Goal: Information Seeking & Learning: Find specific fact

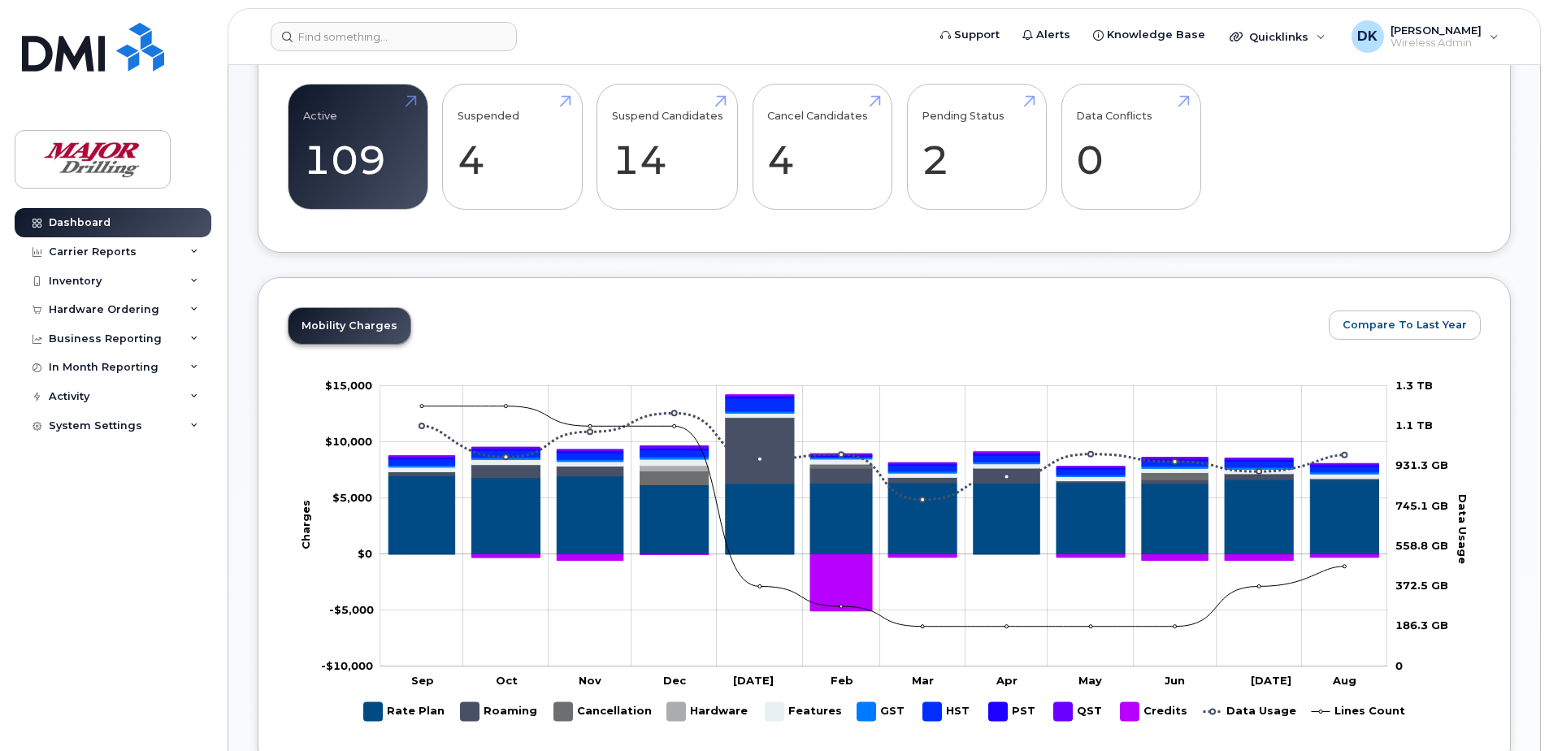
scroll to position [488, 0]
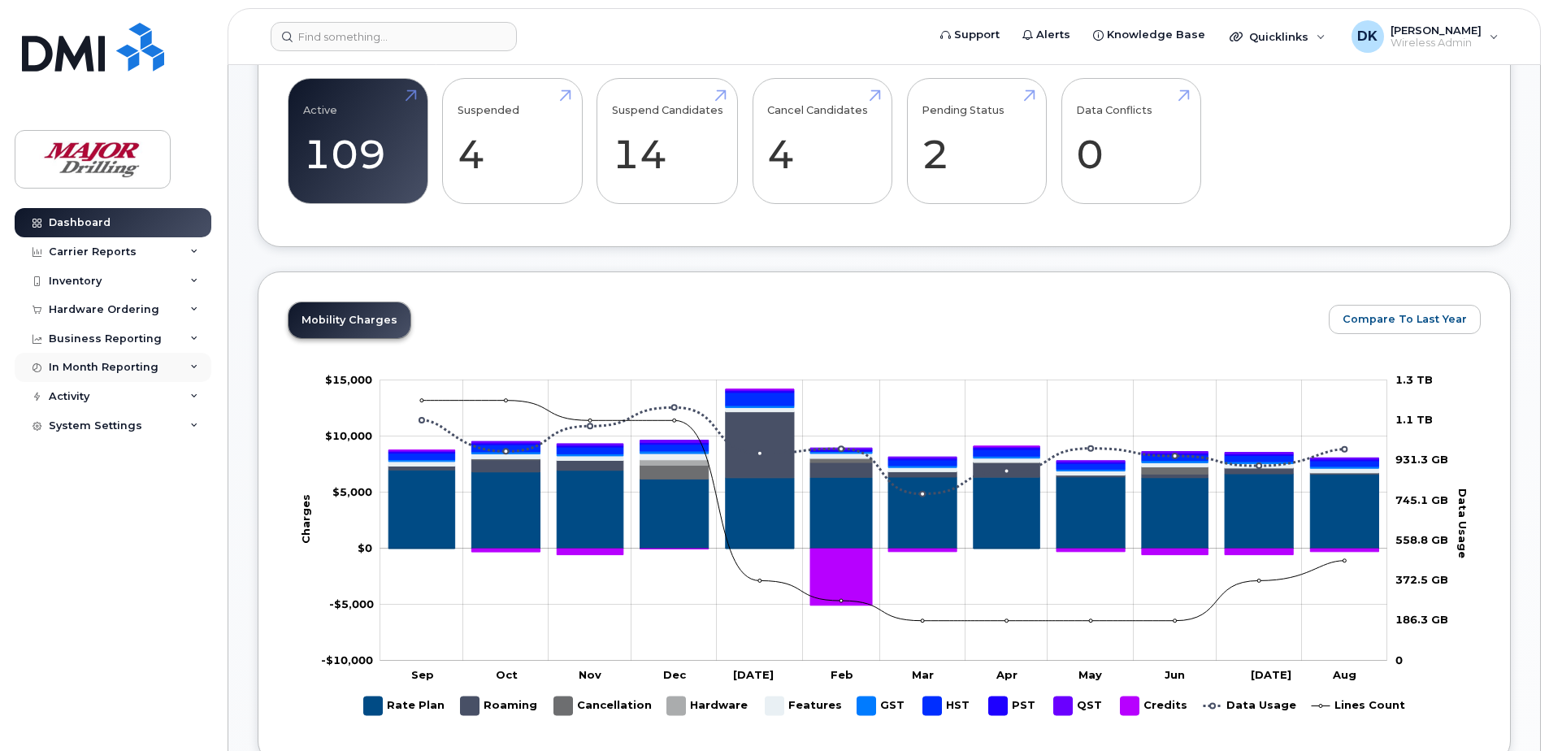
click at [112, 372] on div "In Month Reporting" at bounding box center [104, 367] width 110 height 13
click at [105, 391] on div "Data Usage" at bounding box center [88, 397] width 65 height 15
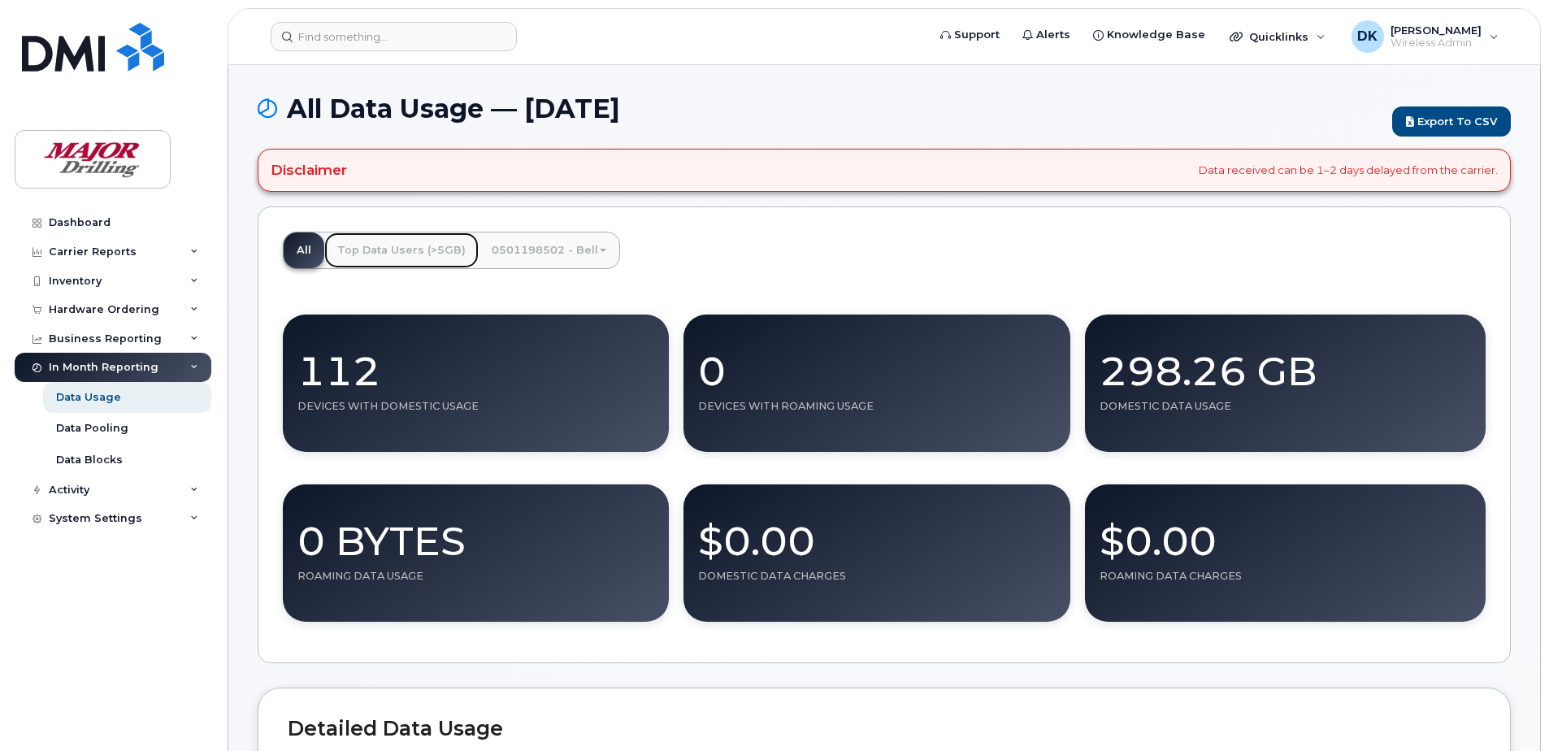
click at [378, 250] on link "Top Data Users (>5GB)" at bounding box center [401, 250] width 154 height 36
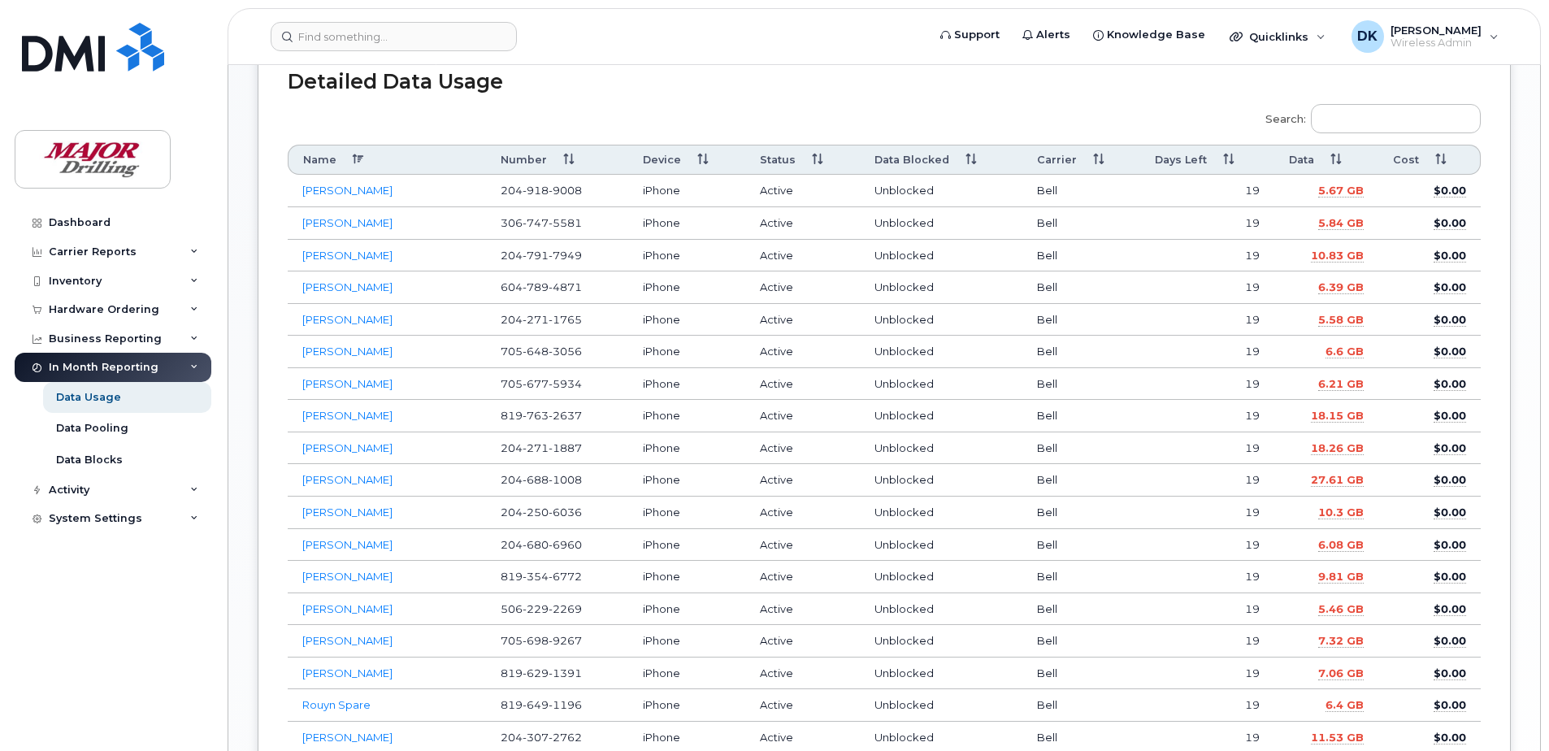
scroll to position [650, 0]
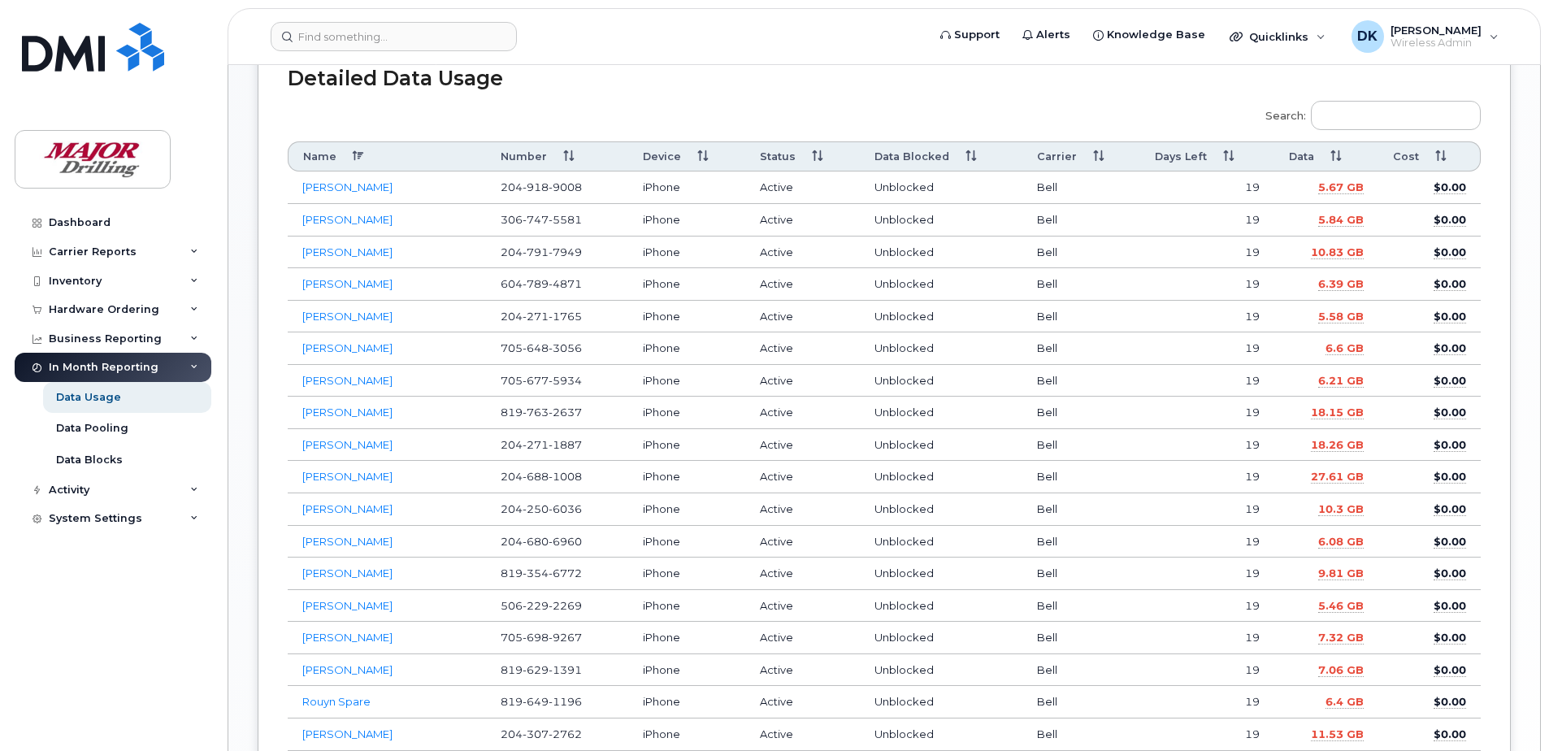
click at [1308, 159] on th "Data" at bounding box center [1327, 156] width 104 height 30
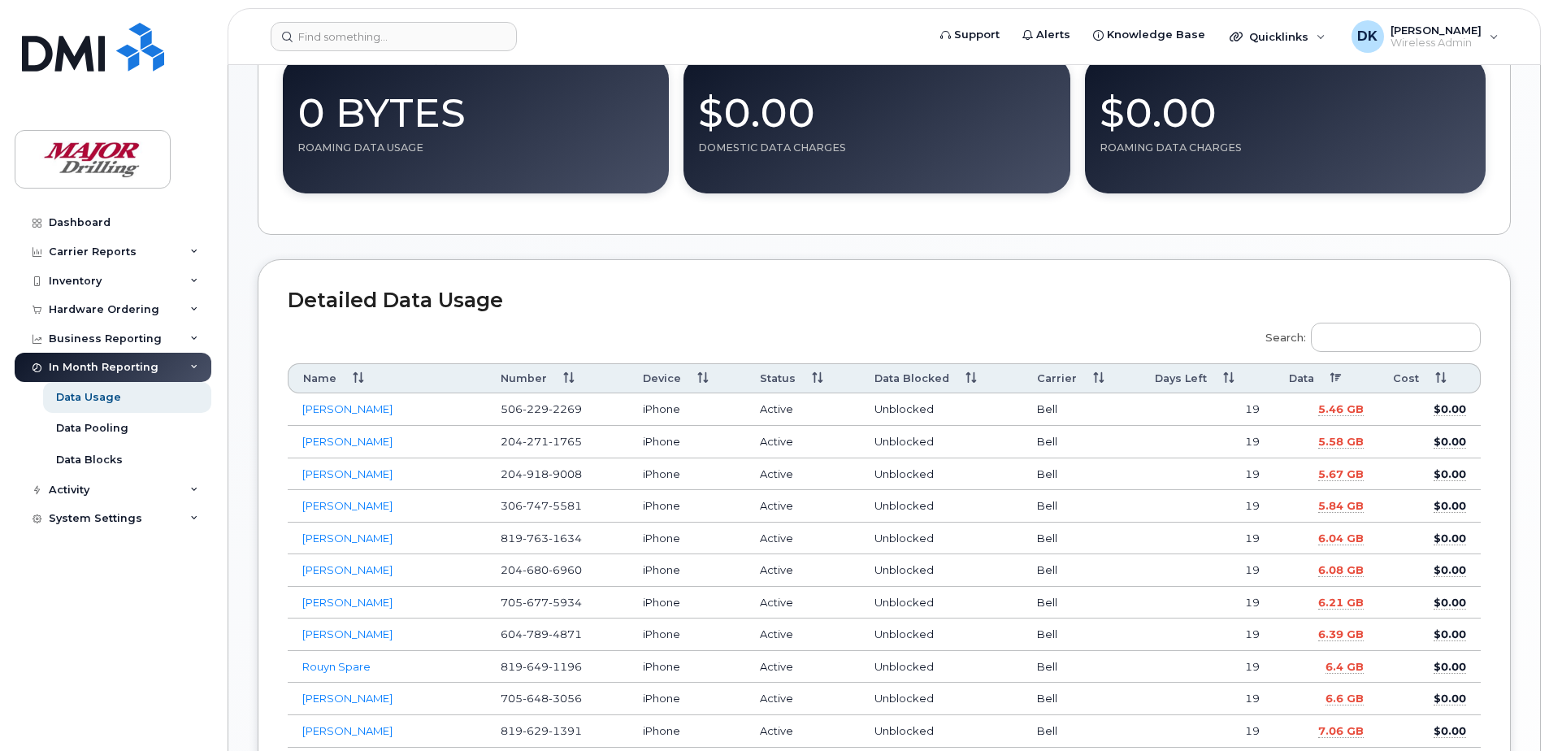
scroll to position [406, 0]
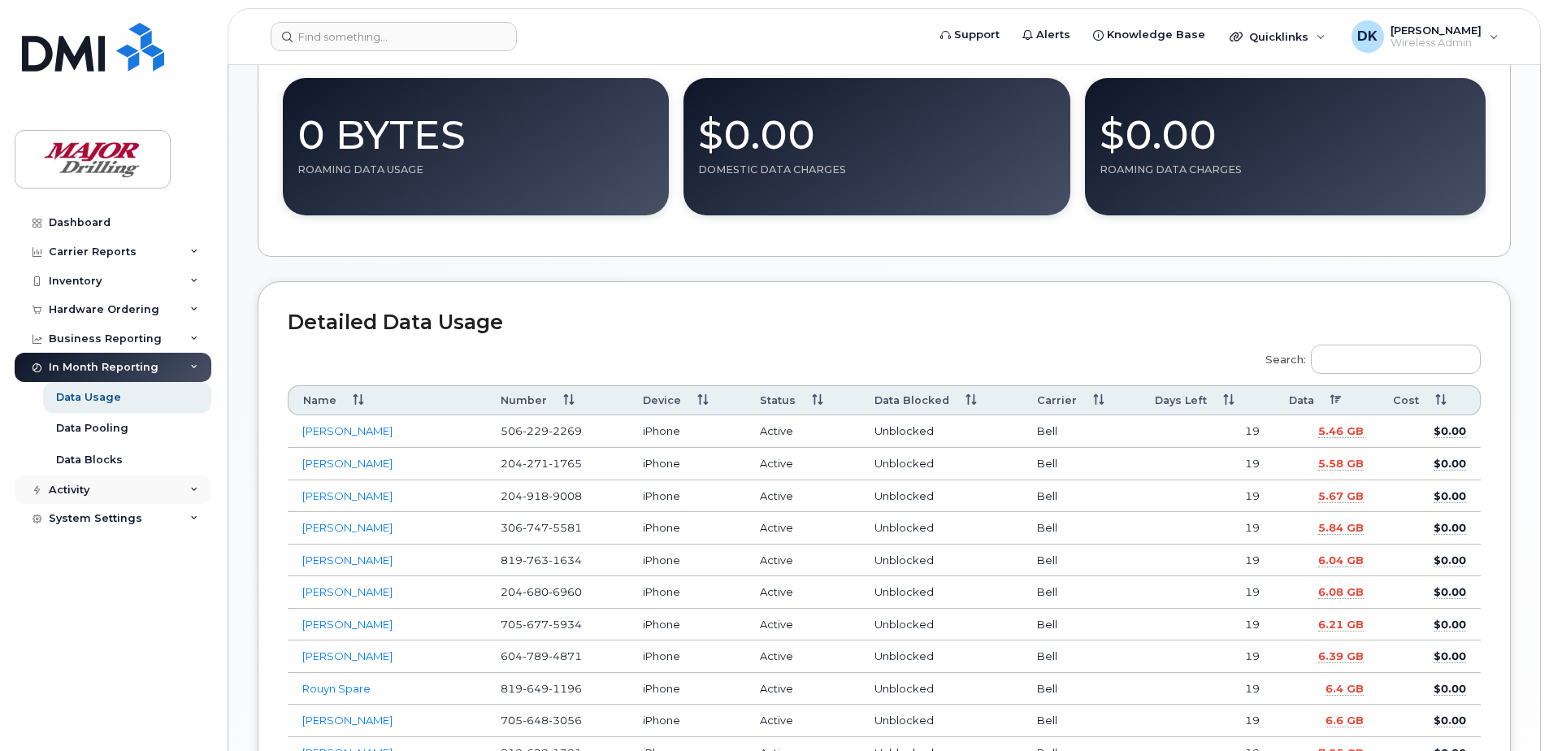
click at [106, 495] on div "Activity" at bounding box center [113, 490] width 197 height 29
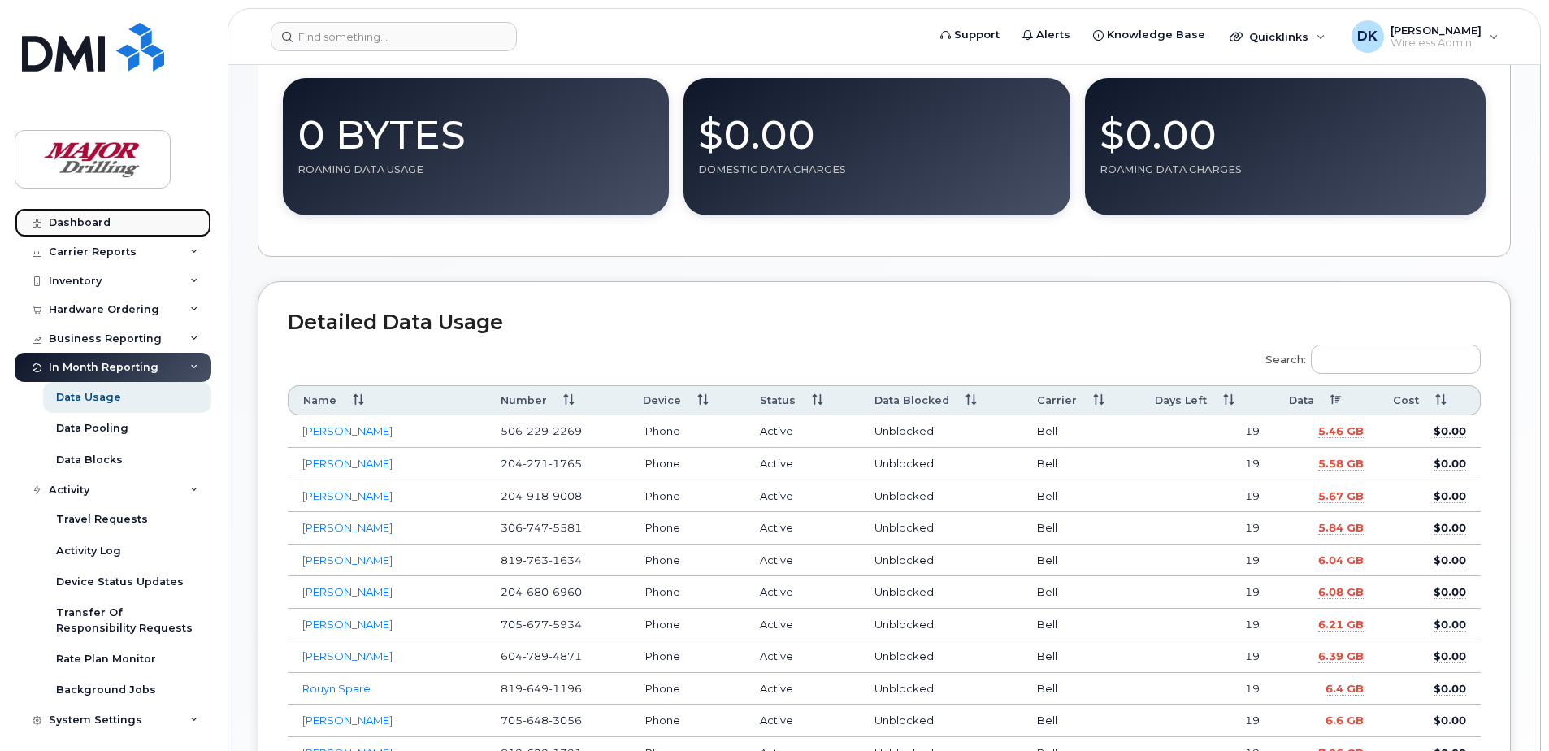
click at [78, 224] on div "Dashboard" at bounding box center [80, 222] width 62 height 13
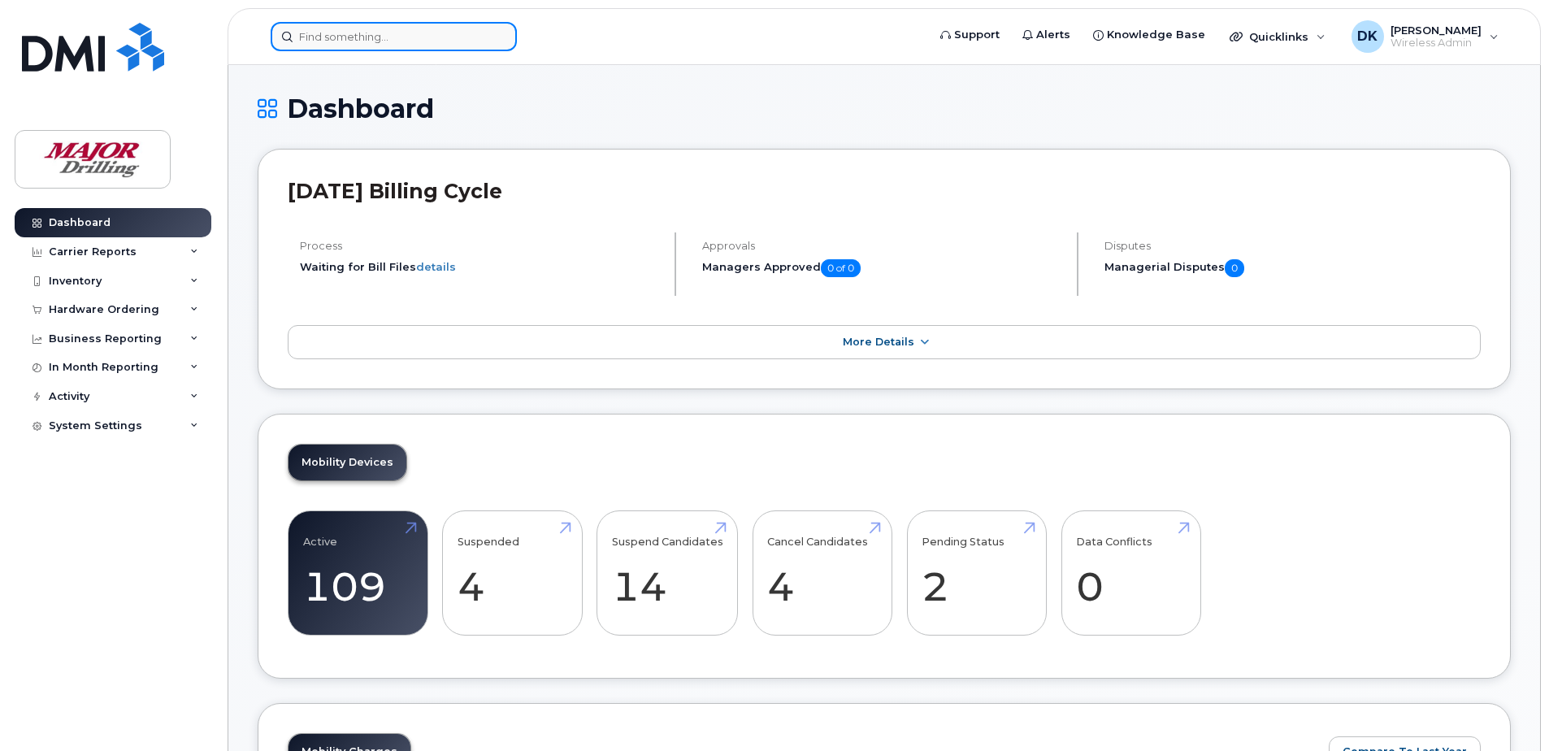
click at [359, 42] on input at bounding box center [394, 36] width 246 height 29
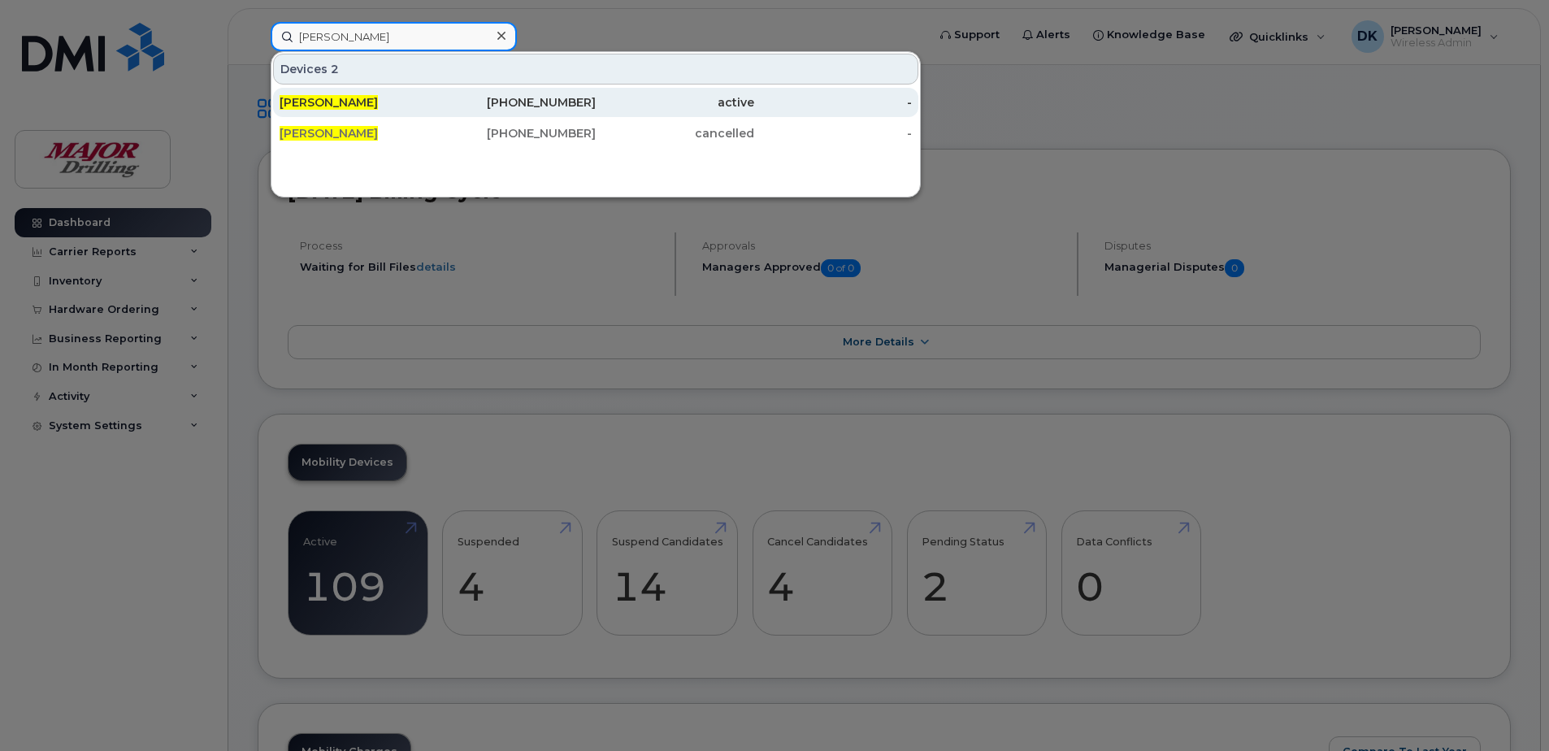
type input "[PERSON_NAME]"
click at [295, 100] on span "[PERSON_NAME]" at bounding box center [329, 102] width 98 height 15
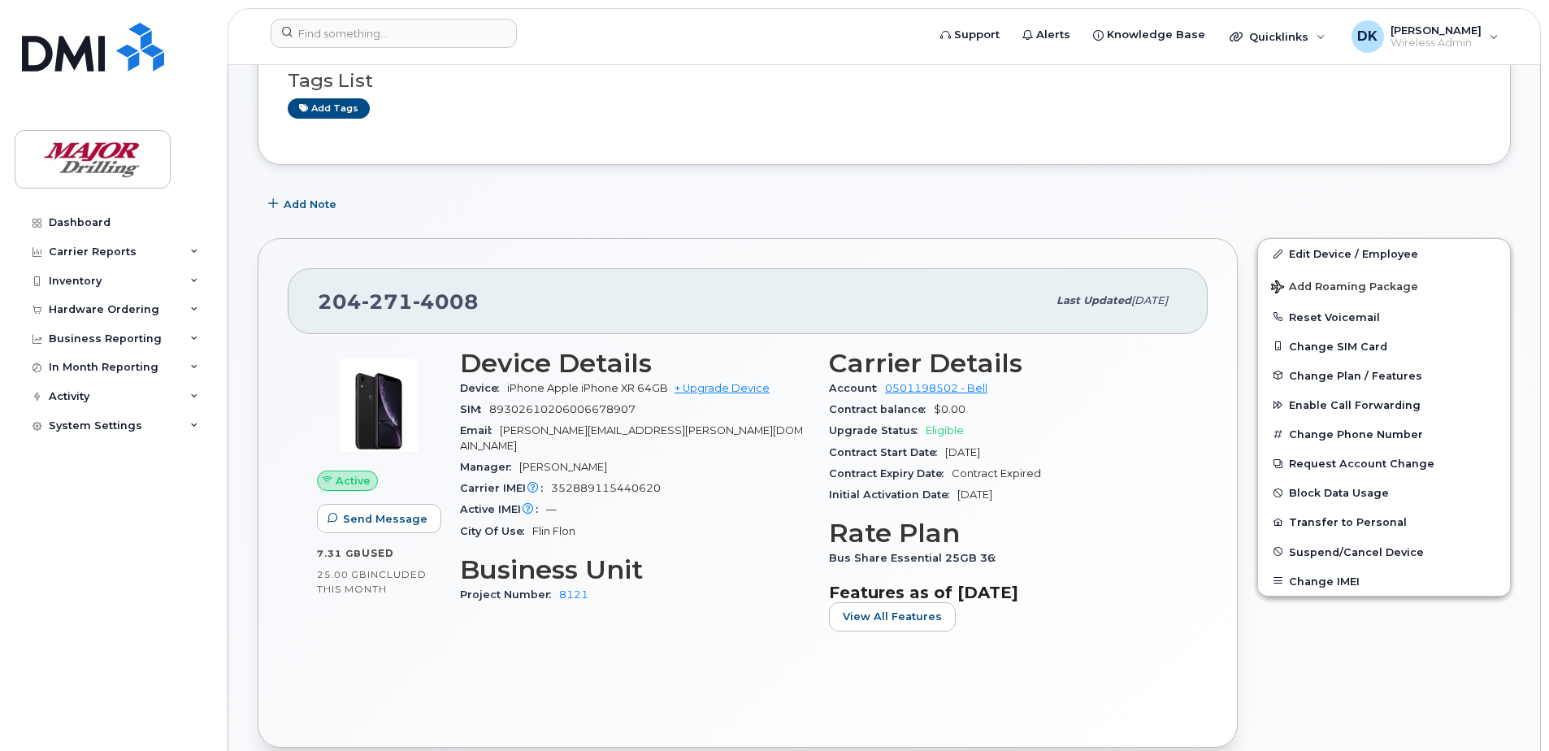
scroll to position [163, 0]
